Goal: Contribute content: Add original content to the website for others to see

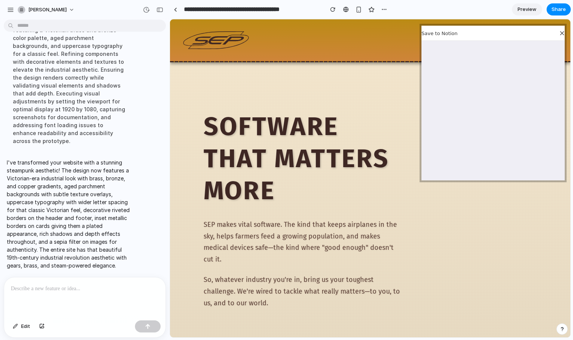
scroll to position [232, 0]
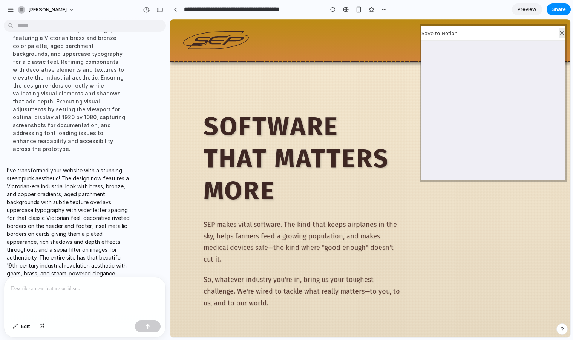
click at [559, 33] on div at bounding box center [561, 33] width 5 height 10
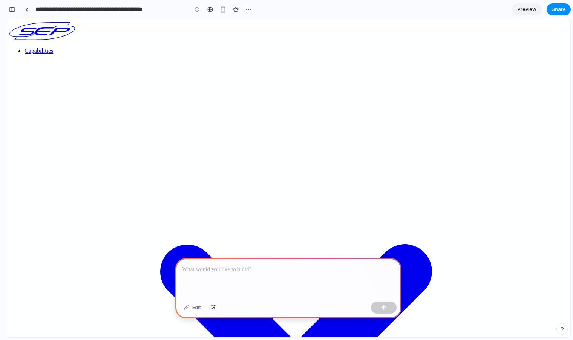
click at [230, 275] on div at bounding box center [288, 278] width 226 height 40
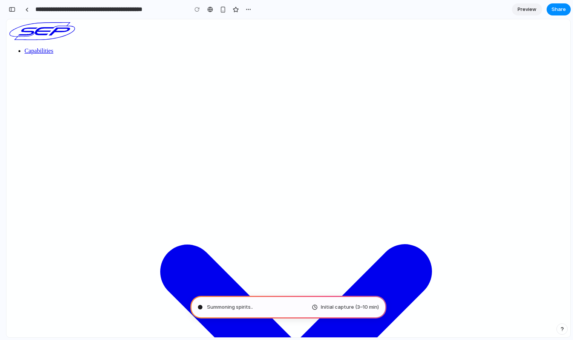
type input "**********"
